Goal: Obtain resource: Download file/media

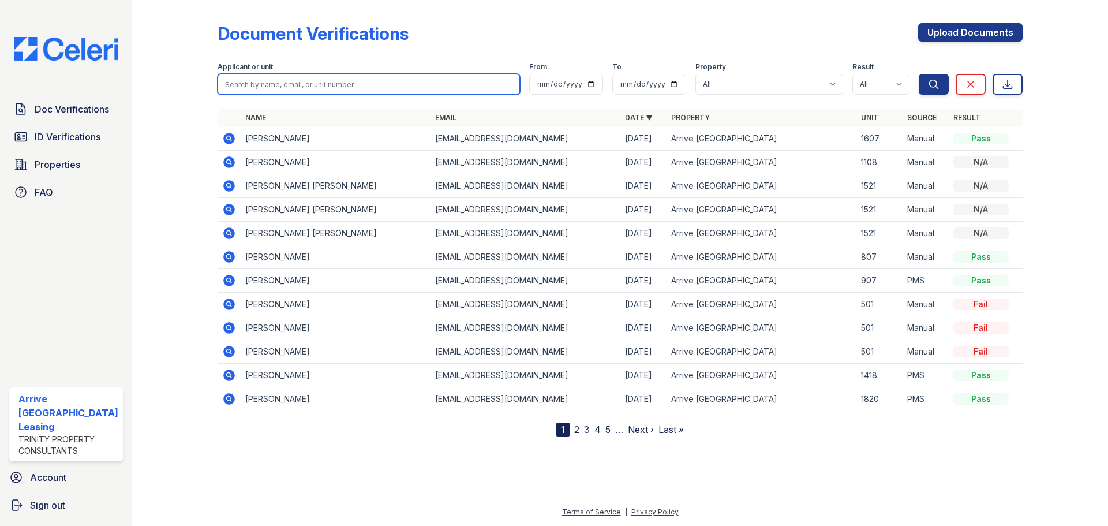
click at [284, 77] on input "search" at bounding box center [369, 84] width 302 height 21
type input "[PERSON_NAME]"
click at [918, 74] on button "Search" at bounding box center [933, 84] width 30 height 21
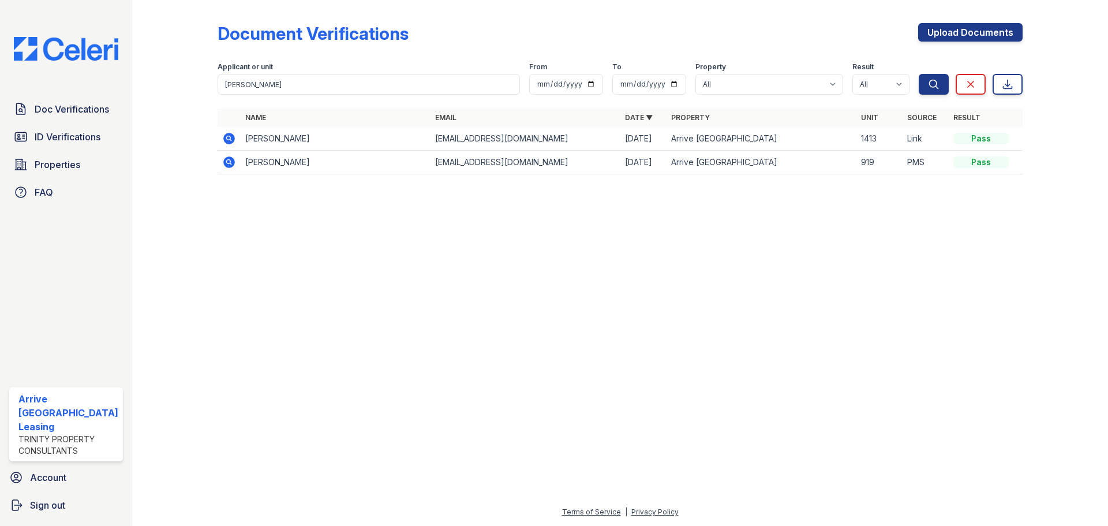
click at [231, 140] on icon at bounding box center [229, 139] width 12 height 12
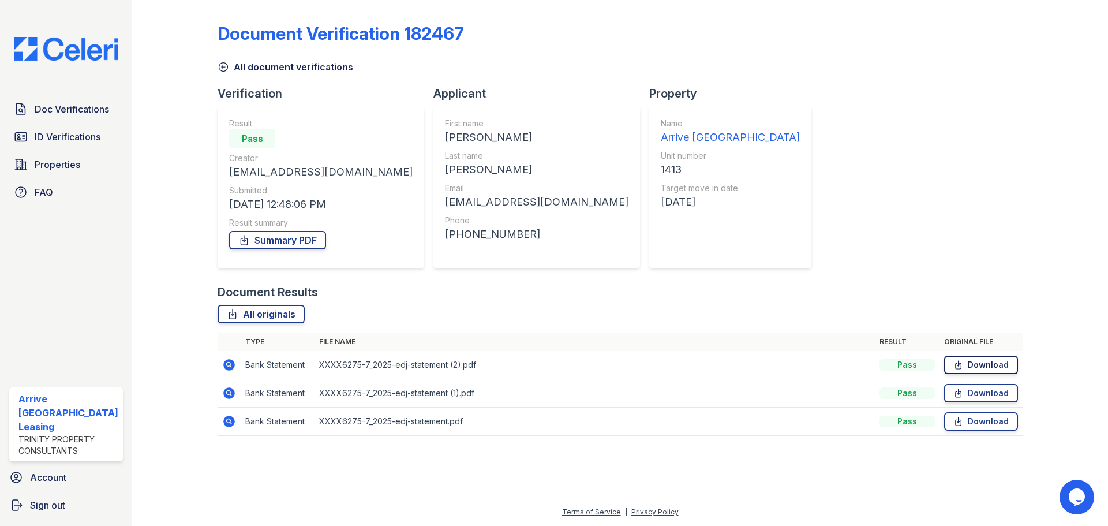
click at [963, 361] on icon at bounding box center [958, 365] width 10 height 12
click at [973, 395] on link "Download" at bounding box center [981, 393] width 74 height 18
click at [974, 415] on link "Download" at bounding box center [981, 421] width 74 height 18
